Goal: Navigation & Orientation: Find specific page/section

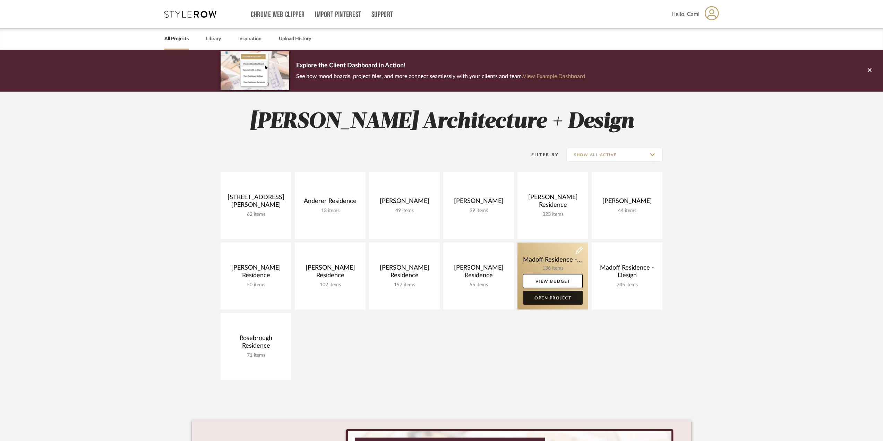
click at [554, 297] on link "Open Project" at bounding box center [553, 298] width 60 height 14
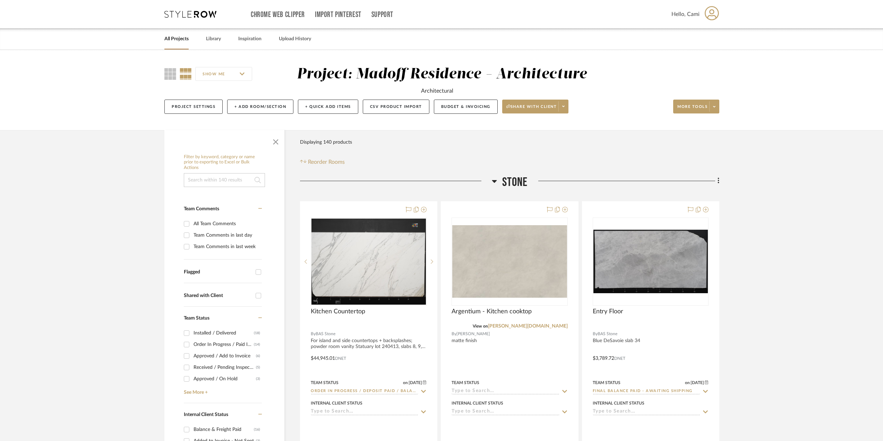
click at [222, 180] on input at bounding box center [224, 180] width 81 height 14
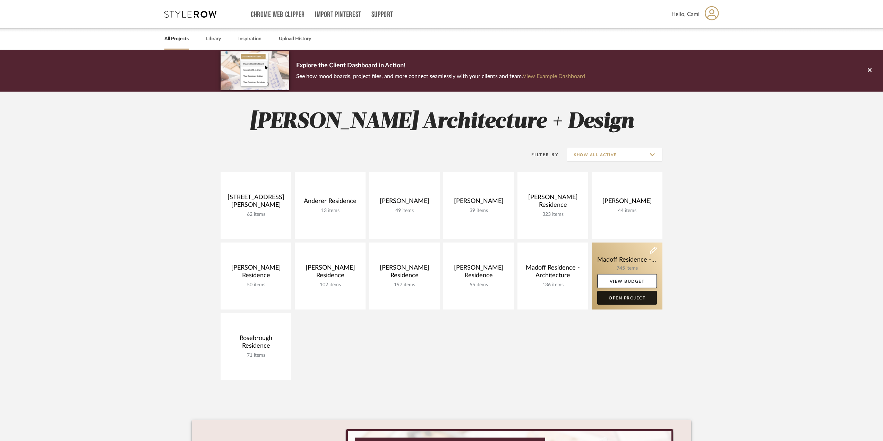
click at [623, 293] on link "Open Project" at bounding box center [627, 298] width 60 height 14
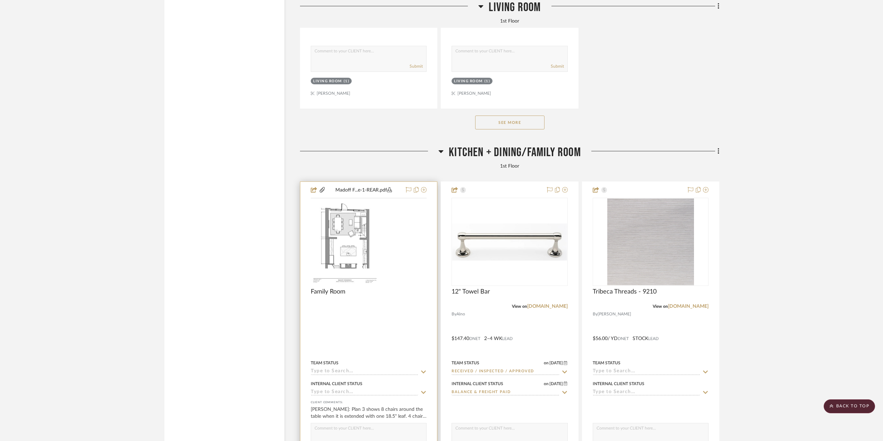
scroll to position [8084, 0]
